Goal: Find specific page/section: Find specific page/section

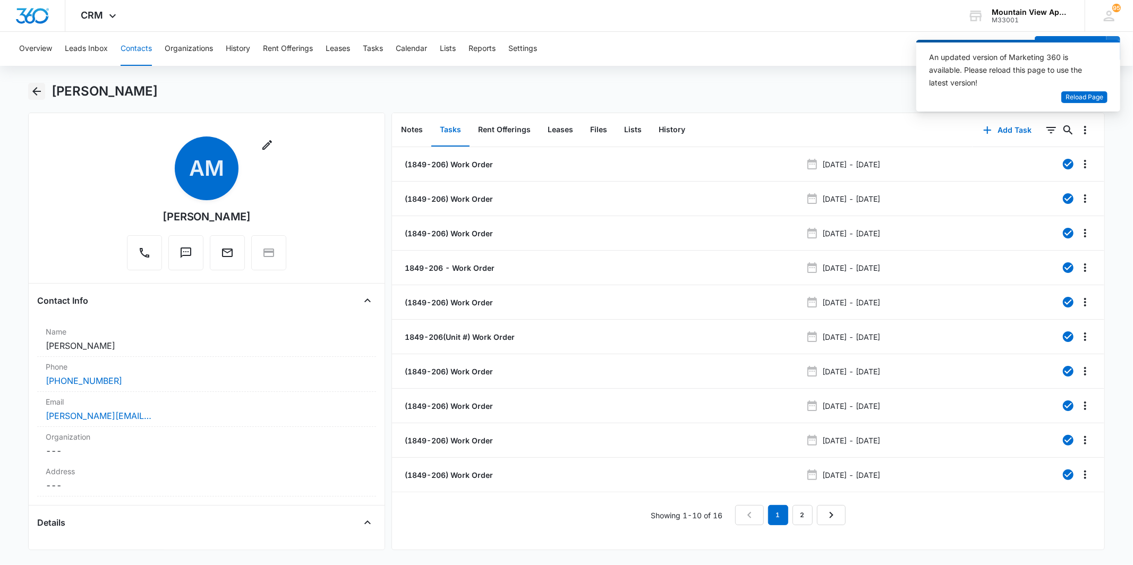
click at [34, 96] on icon "Back" at bounding box center [36, 91] width 13 height 13
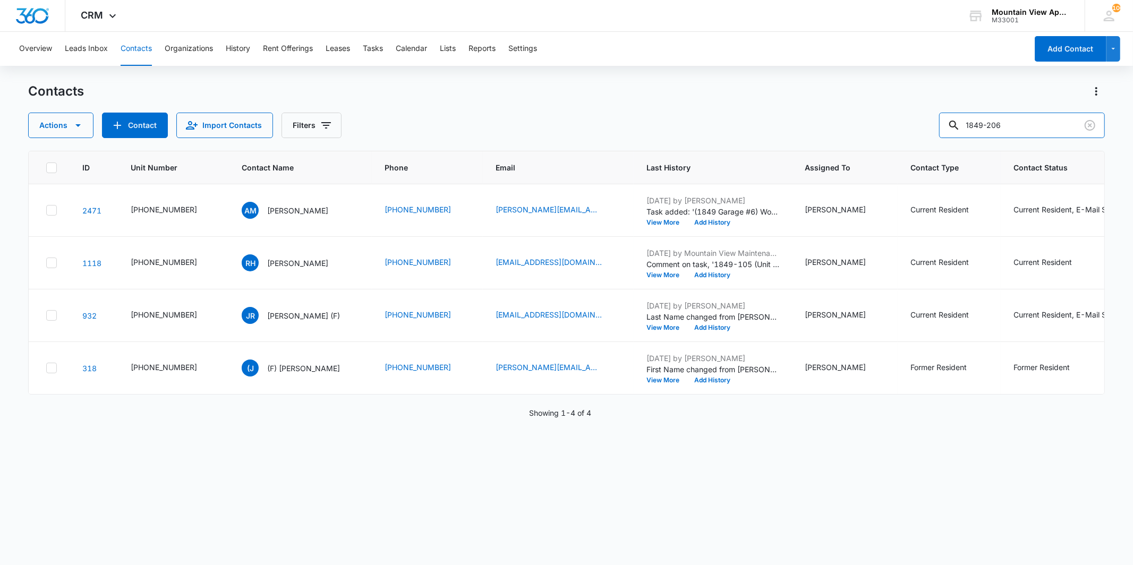
drag, startPoint x: 1018, startPoint y: 129, endPoint x: 940, endPoint y: 131, distance: 78.1
click at [940, 131] on div "Actions Contact Import Contacts Filters 1849-206" at bounding box center [566, 125] width 1076 height 25
type input "ryan"
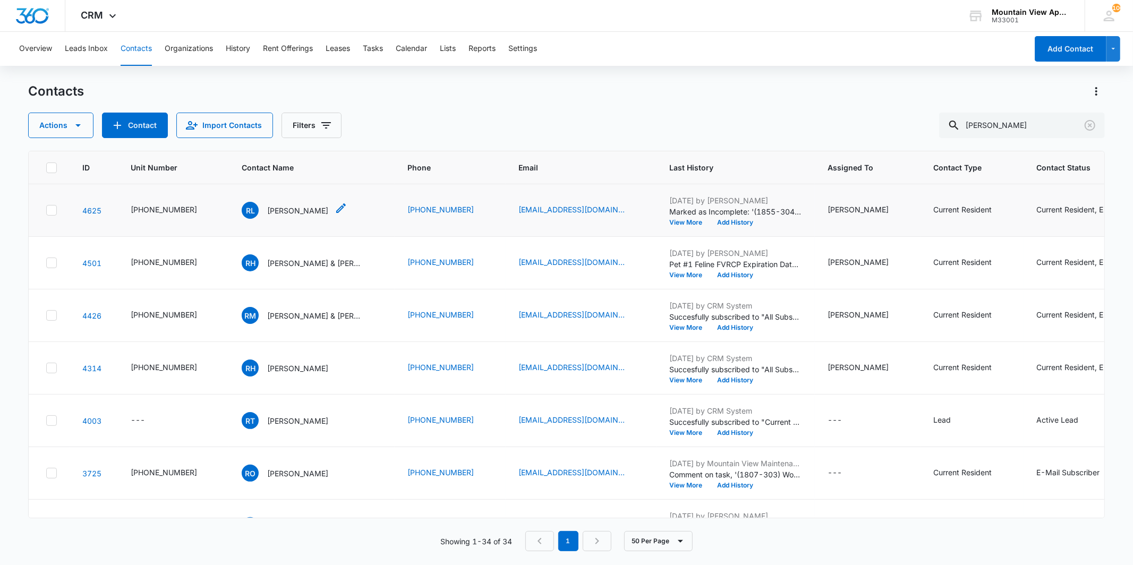
click at [279, 213] on p "Ryan Lara" at bounding box center [297, 210] width 61 height 11
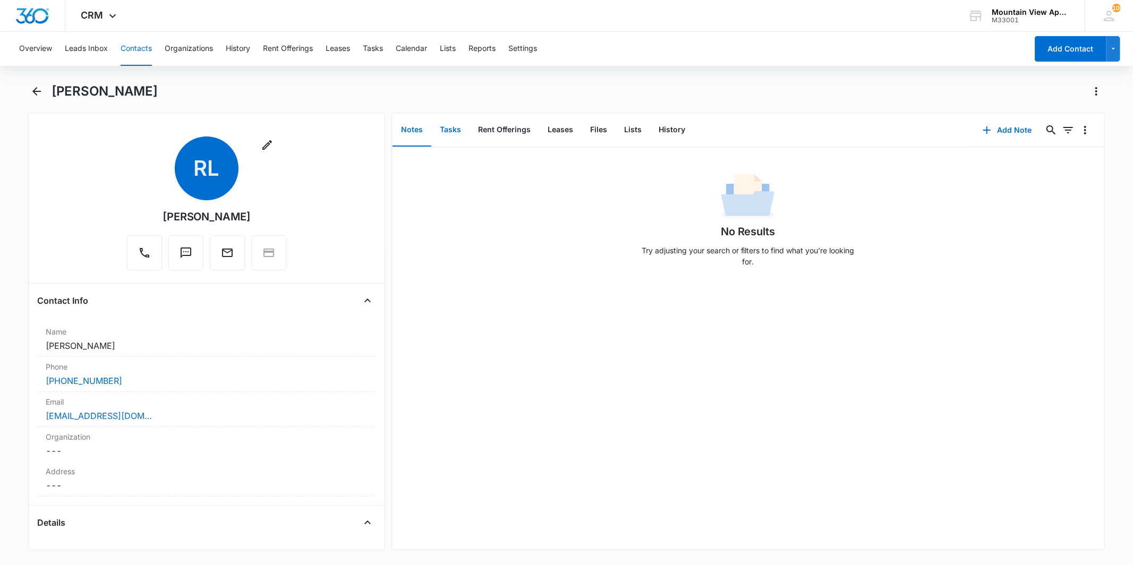
click at [458, 125] on button "Tasks" at bounding box center [450, 130] width 38 height 33
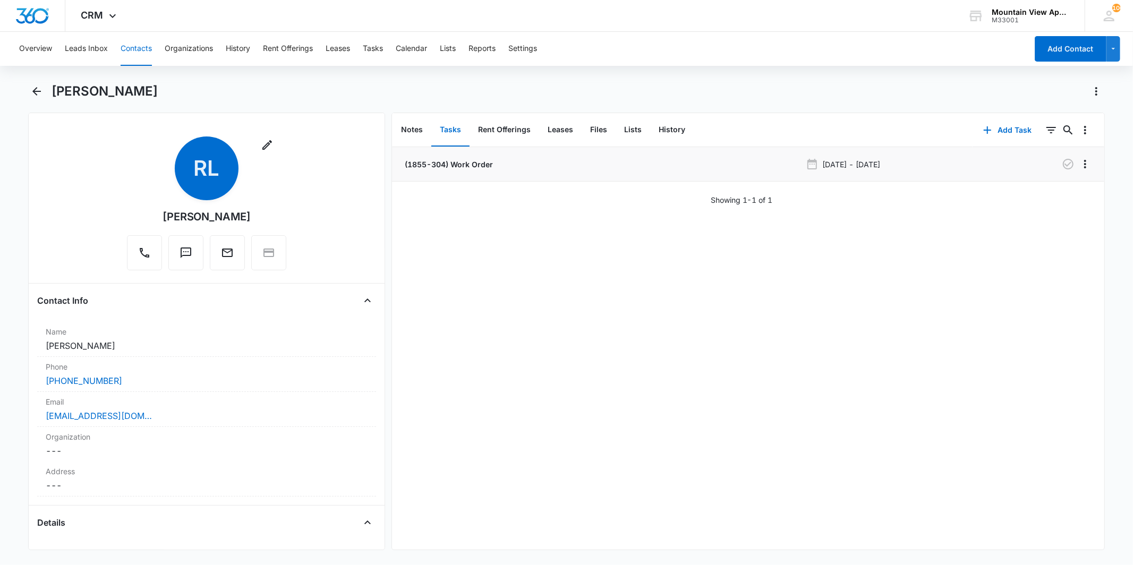
click at [468, 164] on p "(1855-304) Work Order" at bounding box center [448, 164] width 90 height 11
